Goal: Download file/media

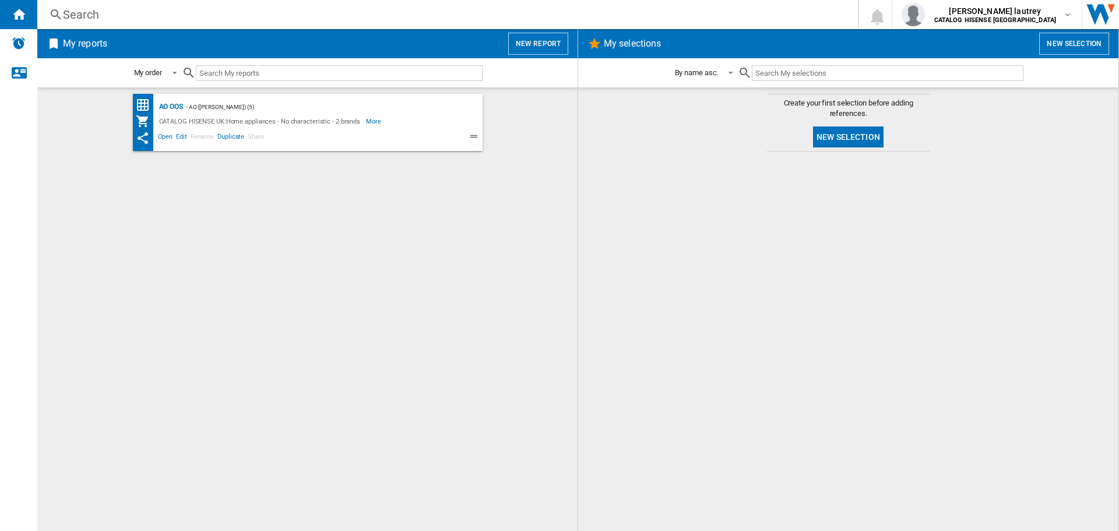
click at [185, 108] on div "- AO ([PERSON_NAME]) (5)" at bounding box center [321, 107] width 276 height 15
click at [178, 114] on div "CATALOG HISENSE UK:Home appliances - No characteristic - 2 brands" at bounding box center [261, 121] width 210 height 14
click at [177, 107] on div "AO OOS" at bounding box center [169, 107] width 27 height 15
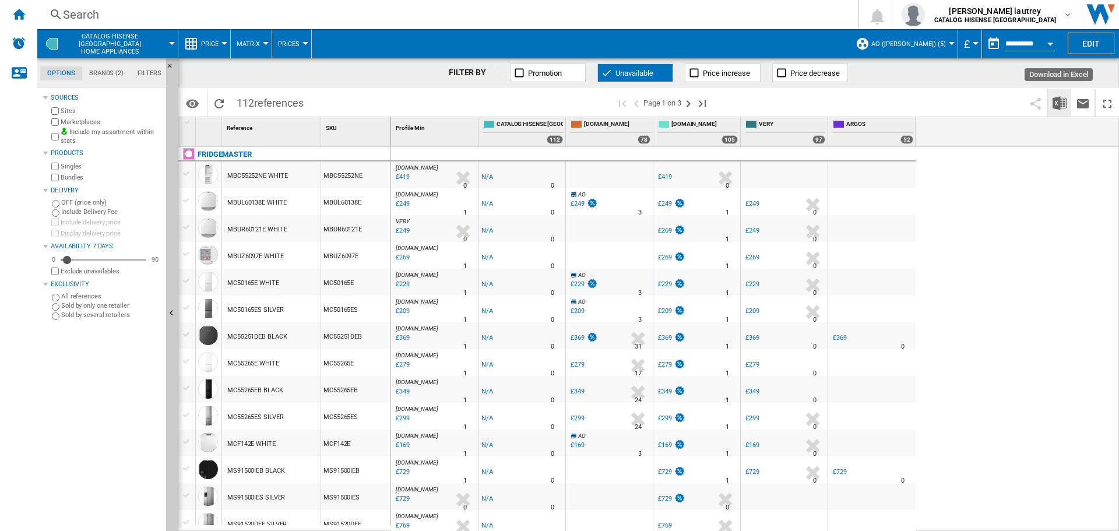
click at [1064, 100] on img "Download in Excel" at bounding box center [1060, 103] width 14 height 14
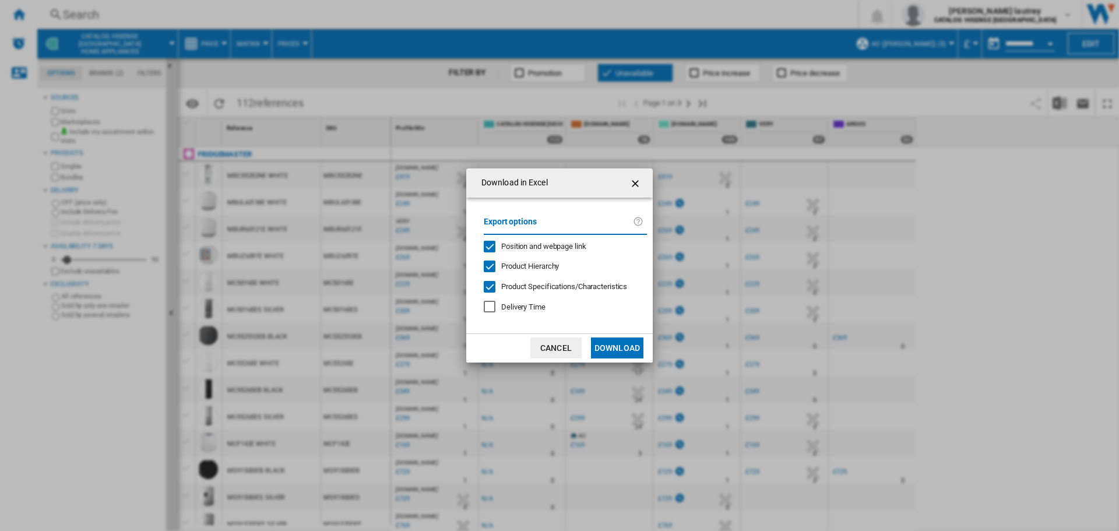
click at [487, 249] on div "Position and webpage link" at bounding box center [490, 247] width 12 height 12
click at [495, 268] on div "Product Hierarchy" at bounding box center [490, 267] width 12 height 12
click at [491, 284] on div at bounding box center [490, 287] width 12 height 12
click at [624, 348] on button "Download" at bounding box center [617, 348] width 52 height 21
